Goal: Check status: Check status

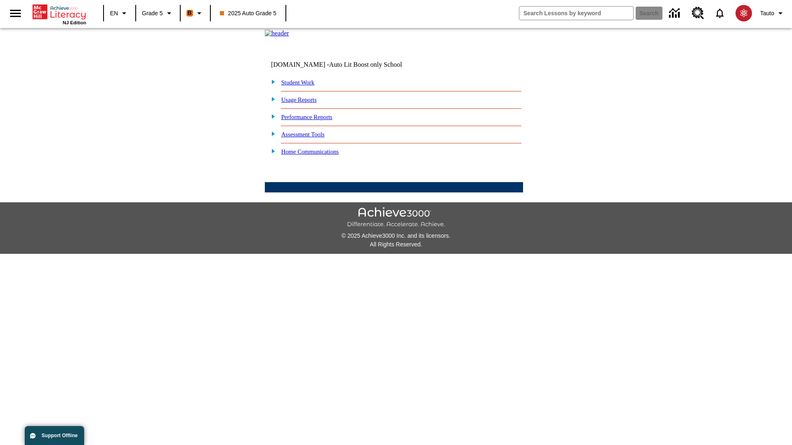
click at [303, 86] on link "Student Work" at bounding box center [297, 82] width 33 height 7
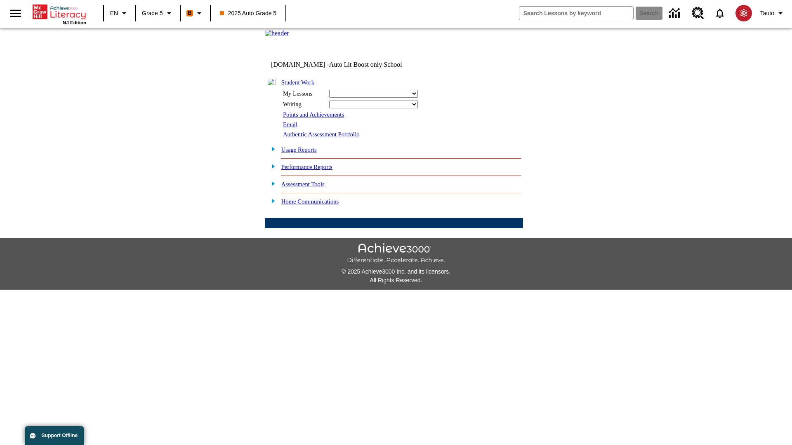
select select "/options/reports/?report_id=12&atype=4&section=2"
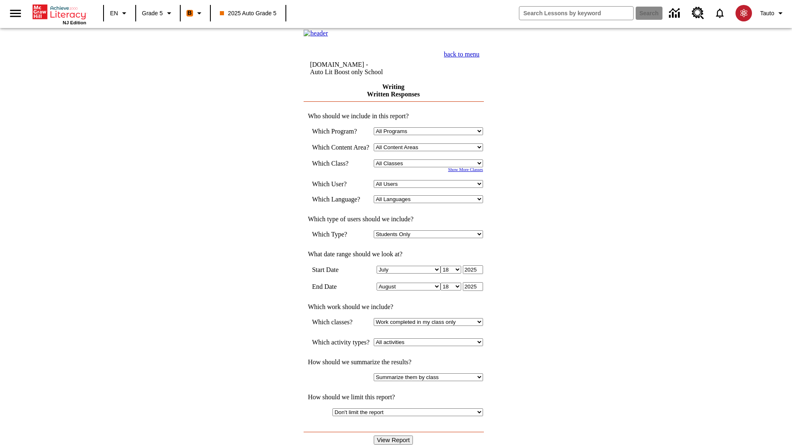
click at [431, 167] on select "Select a Class: All Classes 2025 Auto Grade 5 OL 2025 Auto Grade 6" at bounding box center [428, 164] width 109 height 8
select select "11133131"
click at [431, 188] on select "All Users Cat, Sautoen Cat, Sautoes Cat, Sautoss Donotlogin, Sautoen Twoschools…" at bounding box center [428, 184] width 109 height 8
select select "21437107"
click at [394, 436] on input "View Report" at bounding box center [394, 440] width 40 height 9
